Goal: Obtain resource: Download file/media

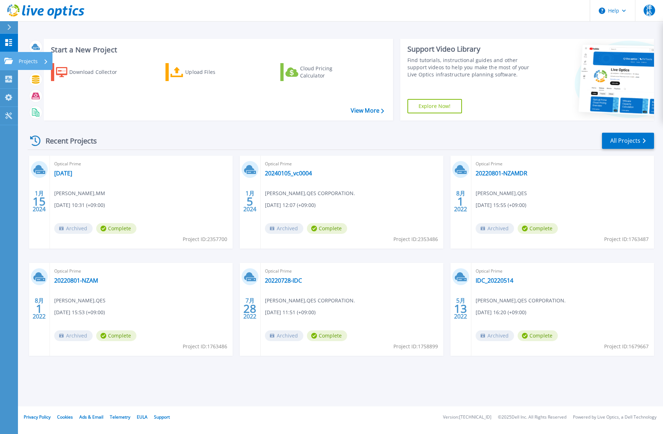
click at [29, 63] on p "Projects" at bounding box center [28, 61] width 19 height 19
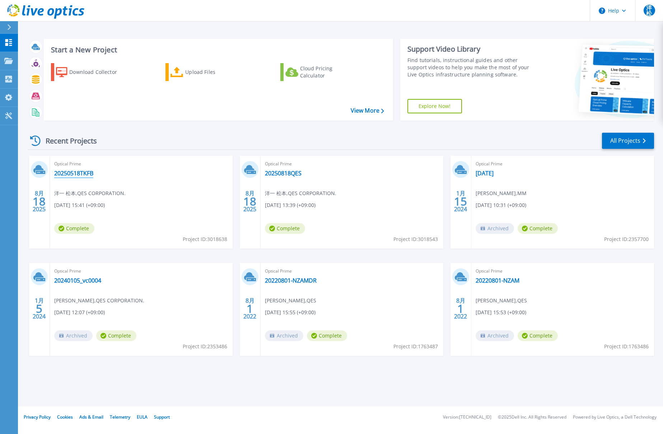
click at [88, 173] on link "20250518TKFB" at bounding box center [73, 173] width 39 height 7
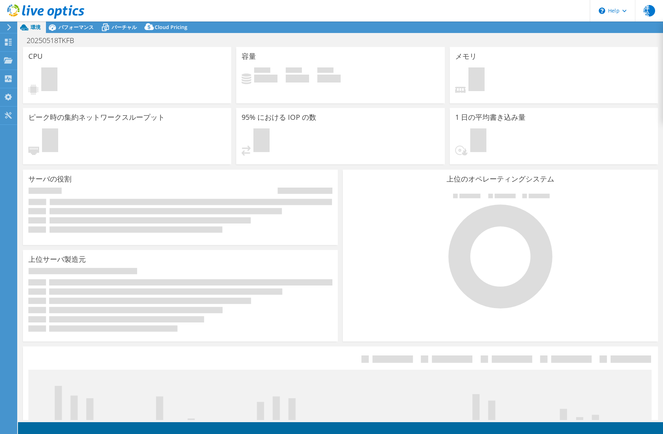
select select "USD"
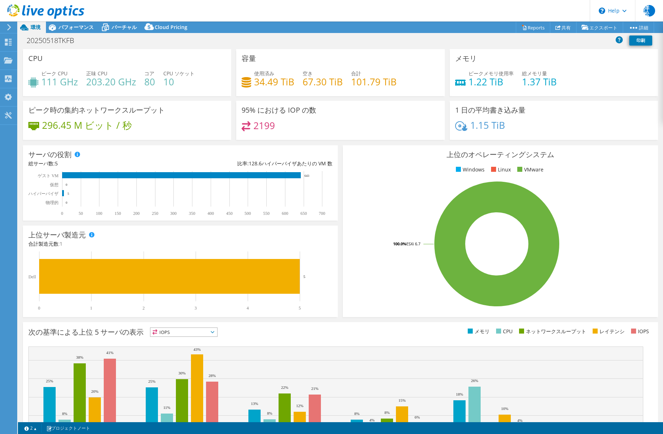
click at [597, 63] on div "メモリ ピークメモリ使用率 1.22 TiB 総メモリ量 1.37 TiB" at bounding box center [554, 72] width 208 height 47
click at [522, 27] on icon at bounding box center [524, 27] width 5 height 5
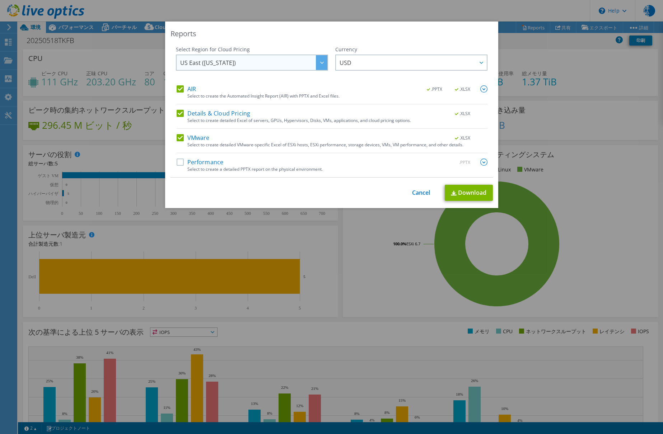
click at [213, 66] on span "US East ([US_STATE])" at bounding box center [208, 64] width 56 height 11
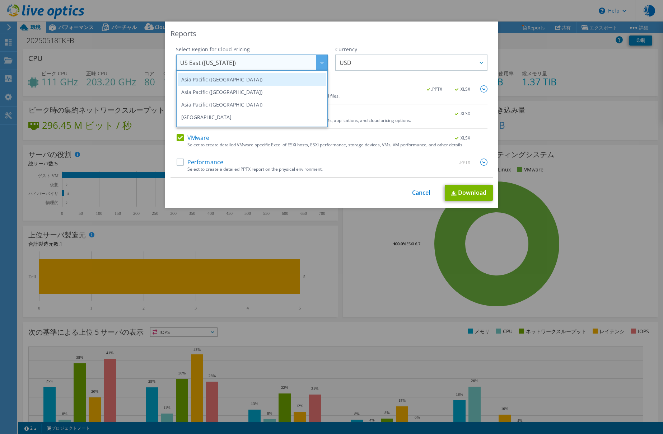
scroll to position [36, 0]
click at [225, 95] on li "Asia Pacific ([GEOGRAPHIC_DATA])" at bounding box center [252, 92] width 149 height 13
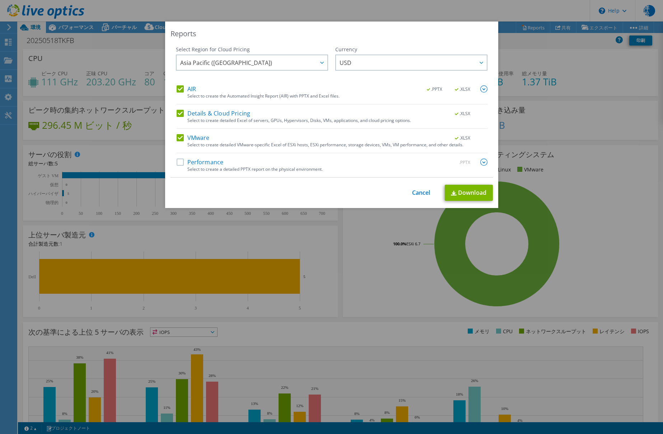
click at [177, 90] on label "AIR" at bounding box center [186, 88] width 19 height 7
click at [0, 0] on input "AIR" at bounding box center [0, 0] width 0 height 0
click at [177, 104] on div "AIR .PPTX .XLSX Select to create the Automated Insight Report (AIR) with PPTX a…" at bounding box center [332, 131] width 311 height 92
click at [178, 109] on div "AIR .PPTX .XLSX Select to create the Automated Insight Report (AIR) with PPTX a…" at bounding box center [332, 131] width 311 height 92
click at [179, 111] on label "Details & Cloud Pricing" at bounding box center [214, 113] width 74 height 7
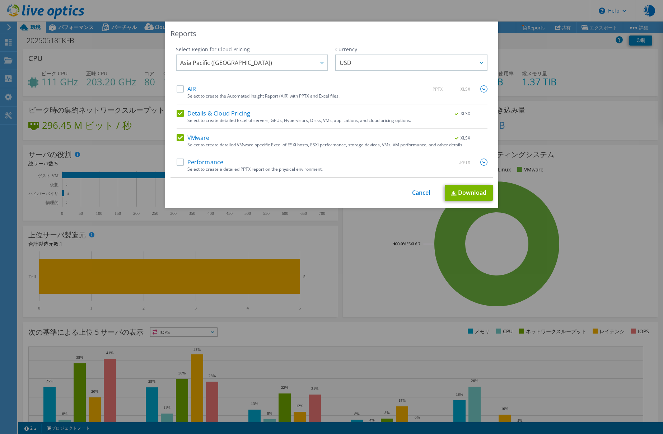
click at [0, 0] on input "Details & Cloud Pricing" at bounding box center [0, 0] width 0 height 0
click at [472, 189] on link "Download" at bounding box center [469, 193] width 48 height 16
click at [164, 9] on div "Reports Select Region for Cloud Pricing Asia Pacific ([GEOGRAPHIC_DATA]) [GEOGR…" at bounding box center [331, 217] width 663 height 434
